Goal: Task Accomplishment & Management: Manage account settings

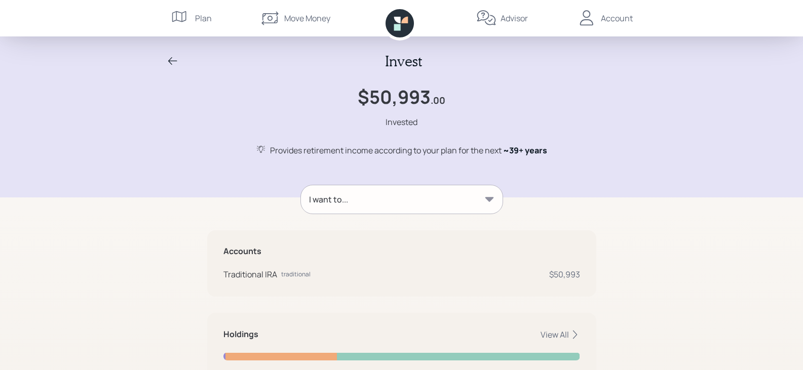
click at [517, 18] on div "Advisor" at bounding box center [513, 18] width 27 height 12
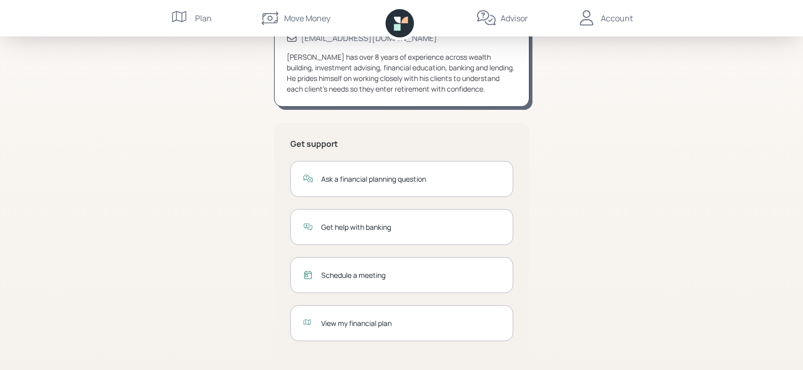
scroll to position [125, 0]
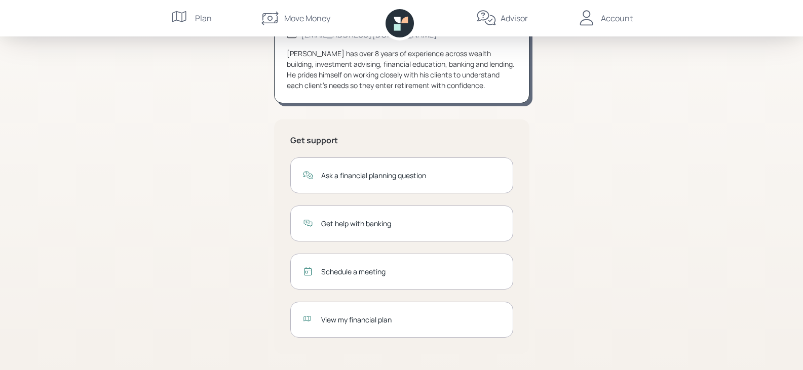
click at [377, 315] on div "View my financial plan" at bounding box center [410, 319] width 179 height 11
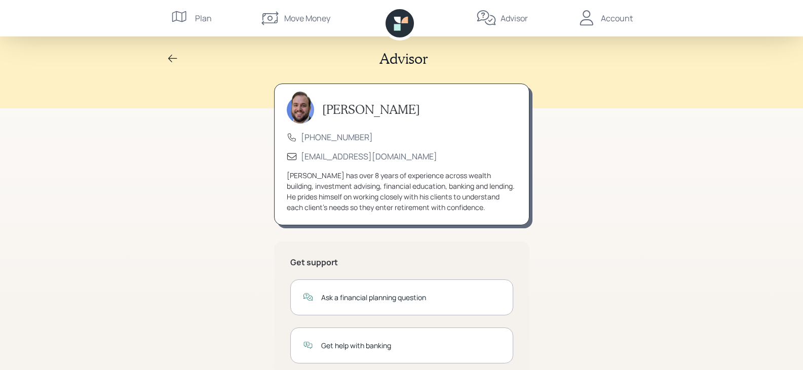
scroll to position [0, 0]
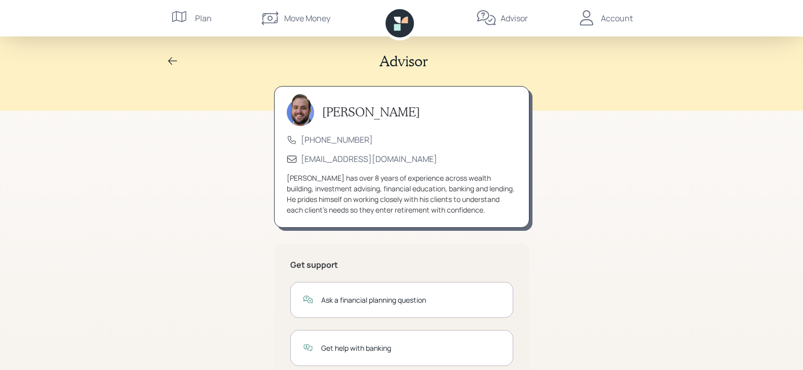
click at [606, 13] on div "Account" at bounding box center [617, 18] width 32 height 12
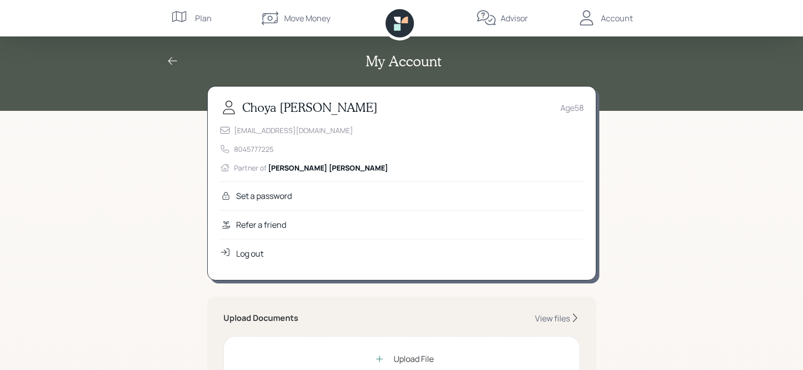
click at [245, 251] on div "Log out" at bounding box center [249, 254] width 27 height 12
